Goal: Task Accomplishment & Management: Use online tool/utility

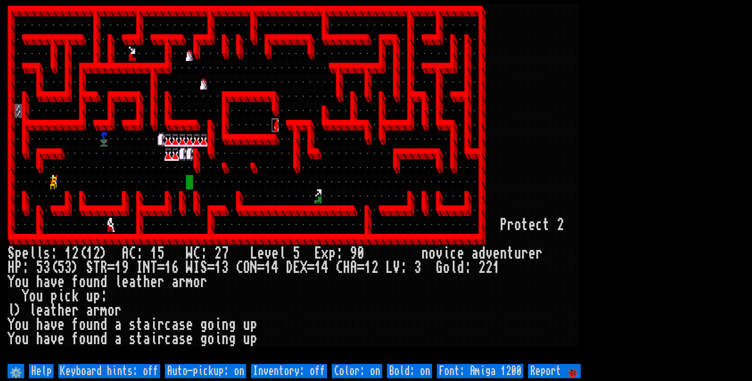
click at [224, 374] on off "Auto-pickup: on" at bounding box center [205, 371] width 81 height 14
type off "Auto-pickup: off"
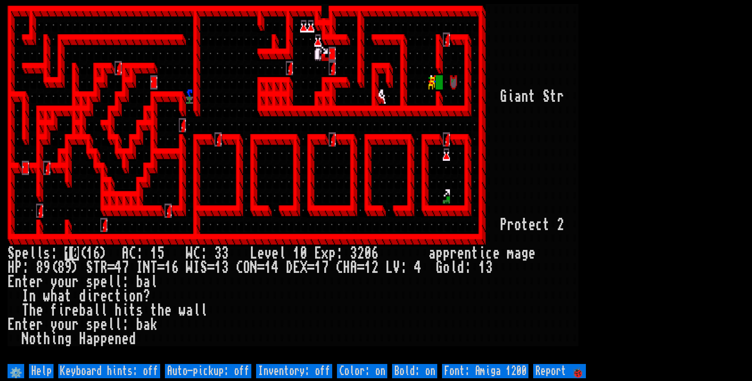
click at [695, 173] on larn at bounding box center [376, 183] width 737 height 358
